Goal: Navigation & Orientation: Find specific page/section

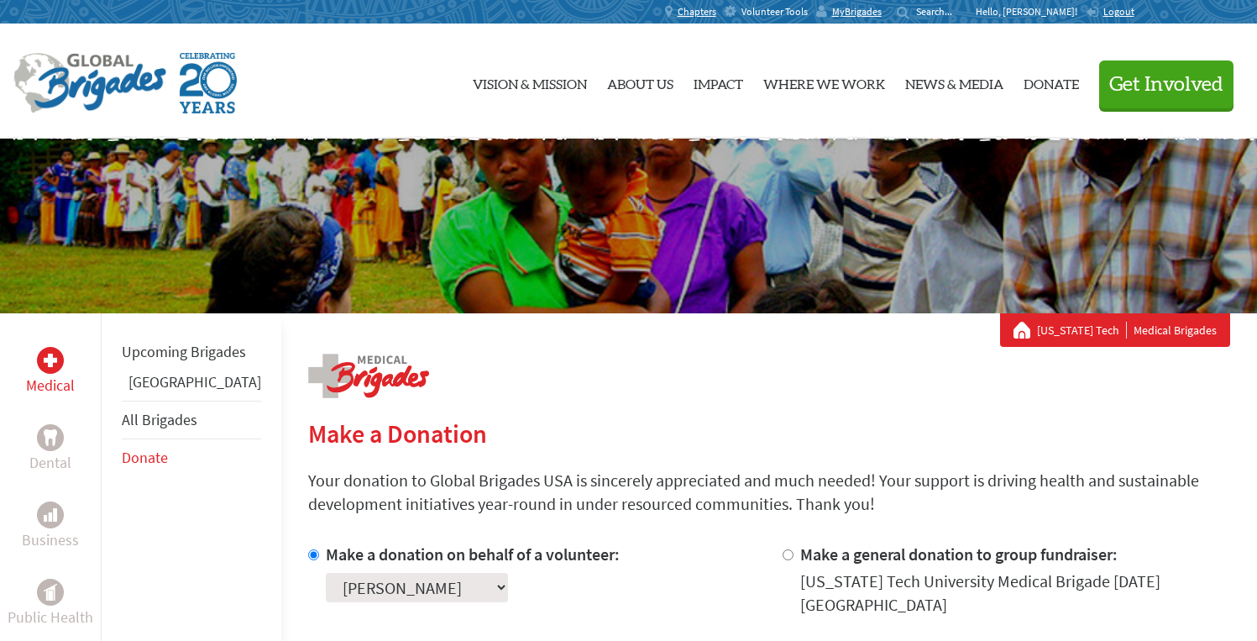
click at [788, 13] on span "Volunteer Tools" at bounding box center [775, 11] width 66 height 13
click at [1034, 13] on p "Hello, [PERSON_NAME]!" at bounding box center [1031, 11] width 110 height 13
click at [882, 8] on span "MyBrigades" at bounding box center [857, 11] width 50 height 13
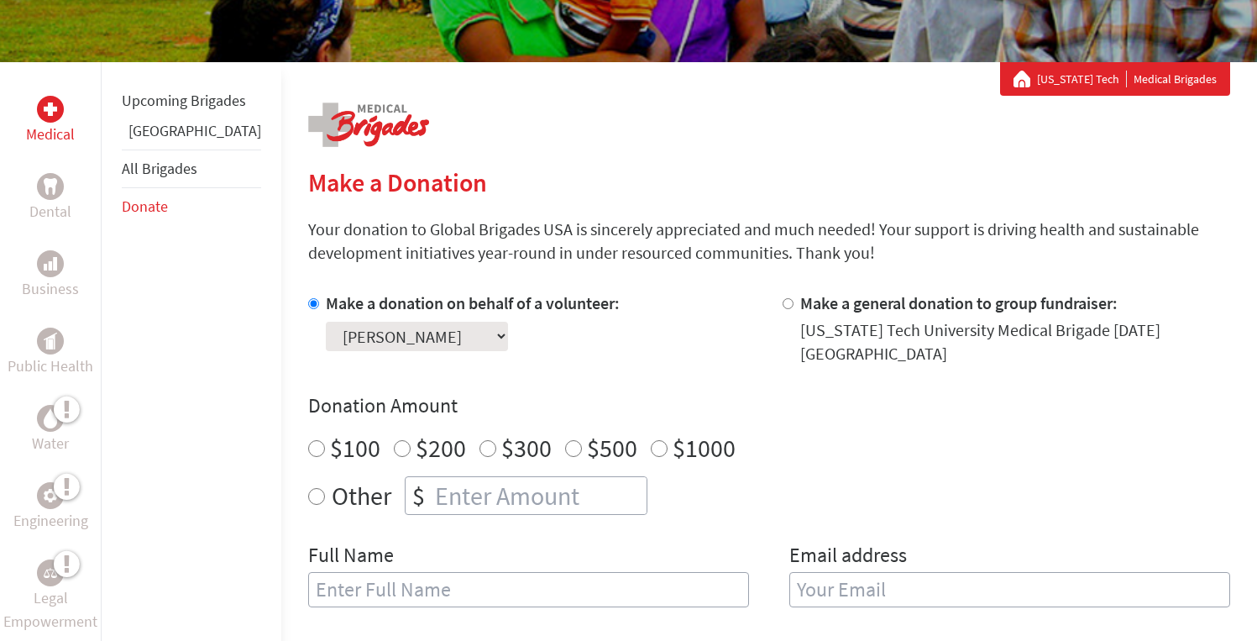
scroll to position [255, 0]
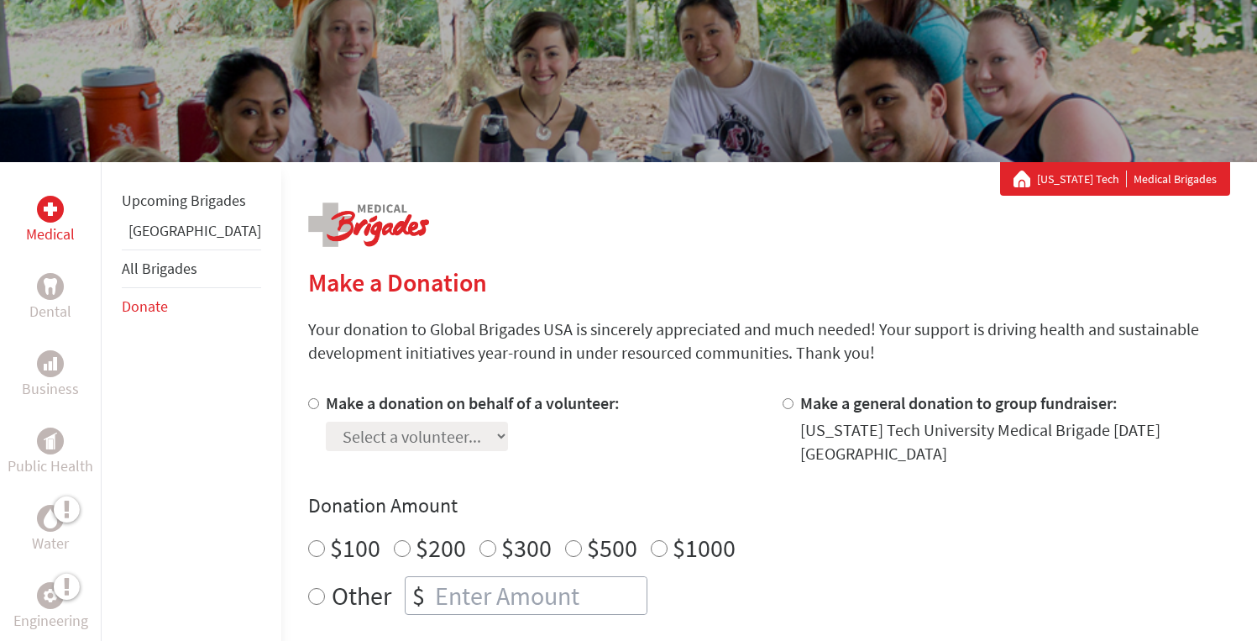
scroll to position [150, 0]
